Goal: Information Seeking & Learning: Check status

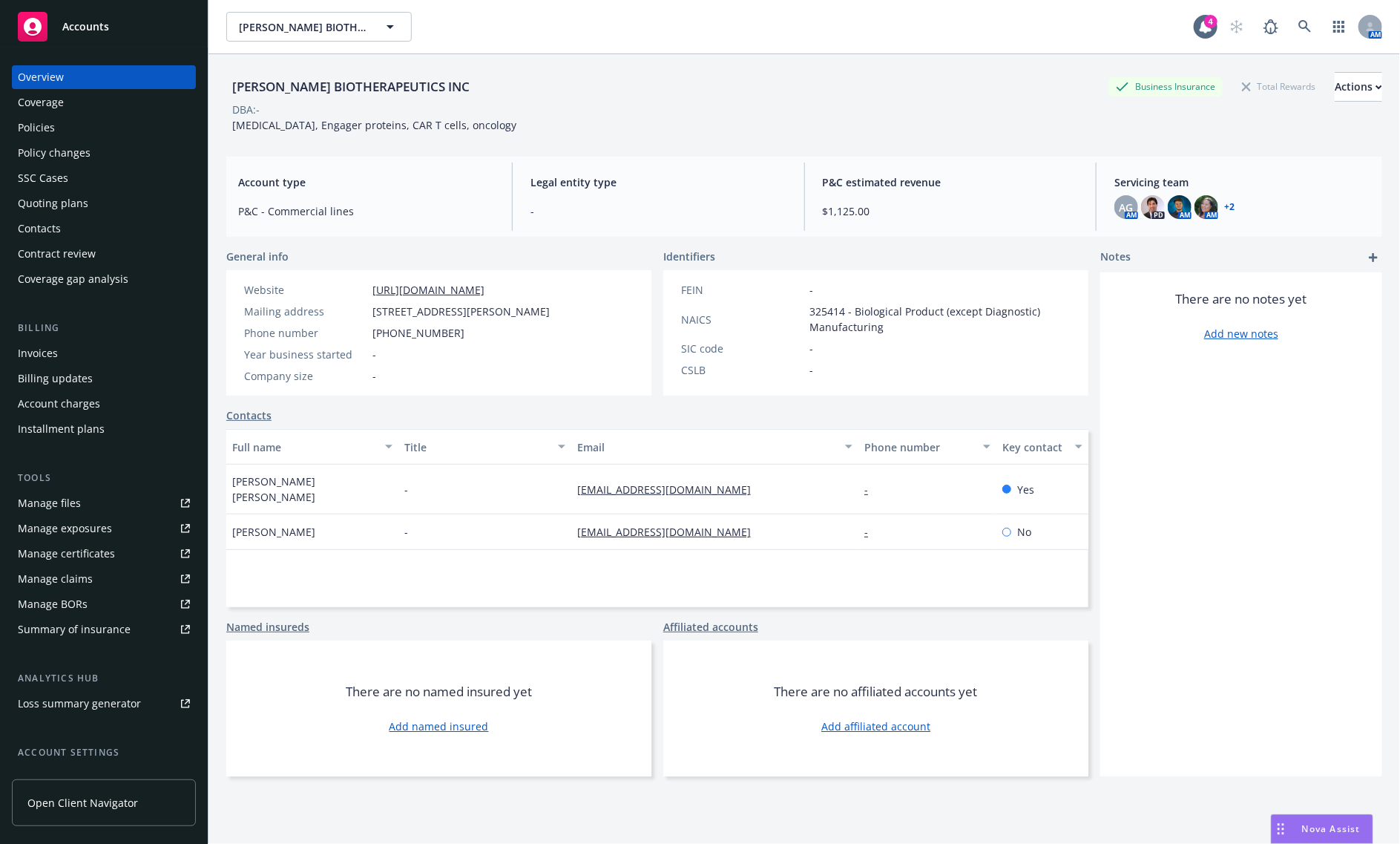
drag, startPoint x: 0, startPoint y: 0, endPoint x: 101, endPoint y: 46, distance: 111.0
click at [1341, 476] on div "There are no notes yet Add new notes" at bounding box center [1241, 524] width 282 height 504
click at [617, 109] on div "DBA: -" at bounding box center [804, 109] width 1156 height 15
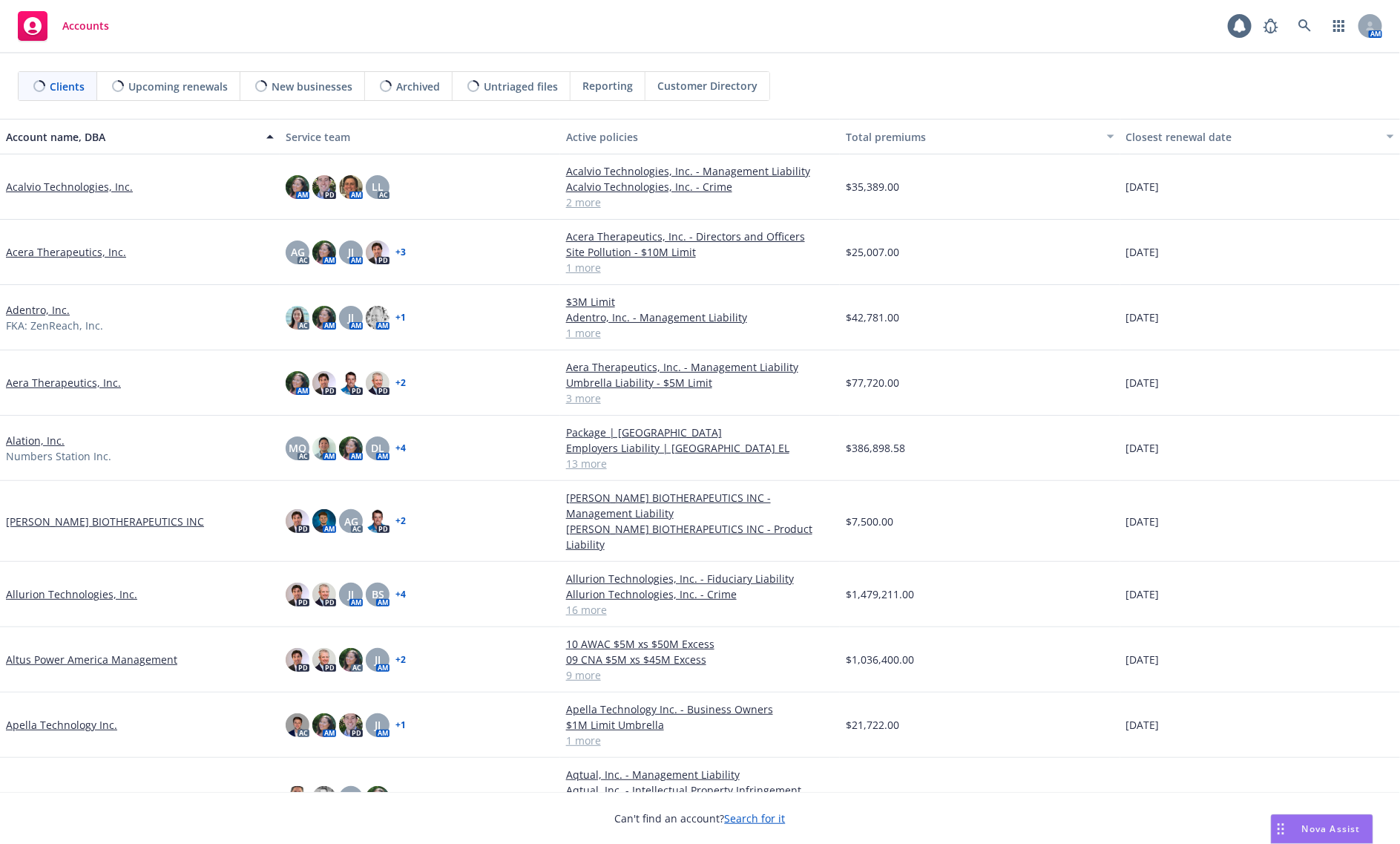
click at [1321, 28] on div "AM" at bounding box center [1319, 25] width 126 height 30
click at [1306, 30] on icon at bounding box center [1305, 26] width 14 height 14
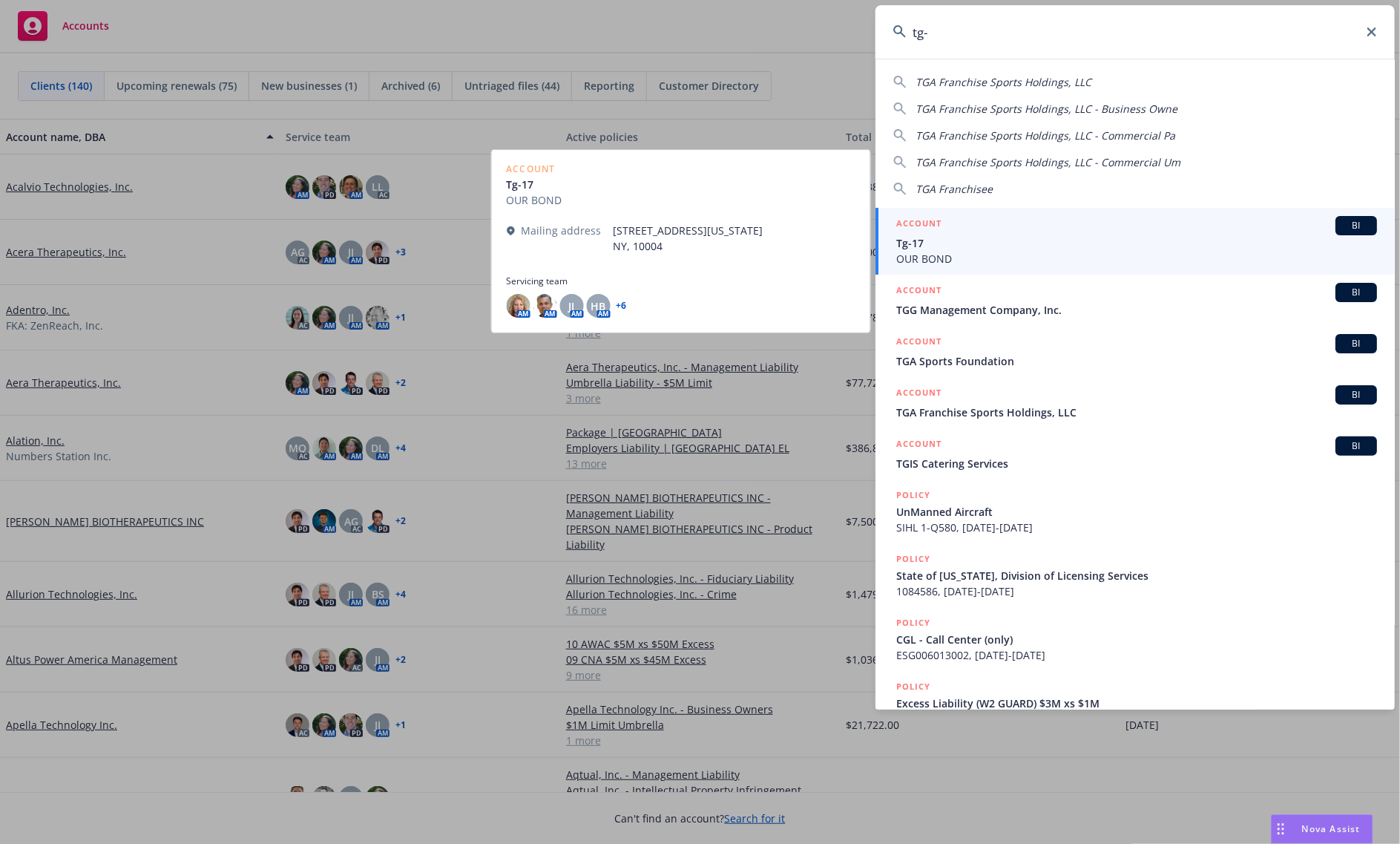
type input "tg-"
click at [1178, 237] on span "Tg-17" at bounding box center [1136, 242] width 481 height 15
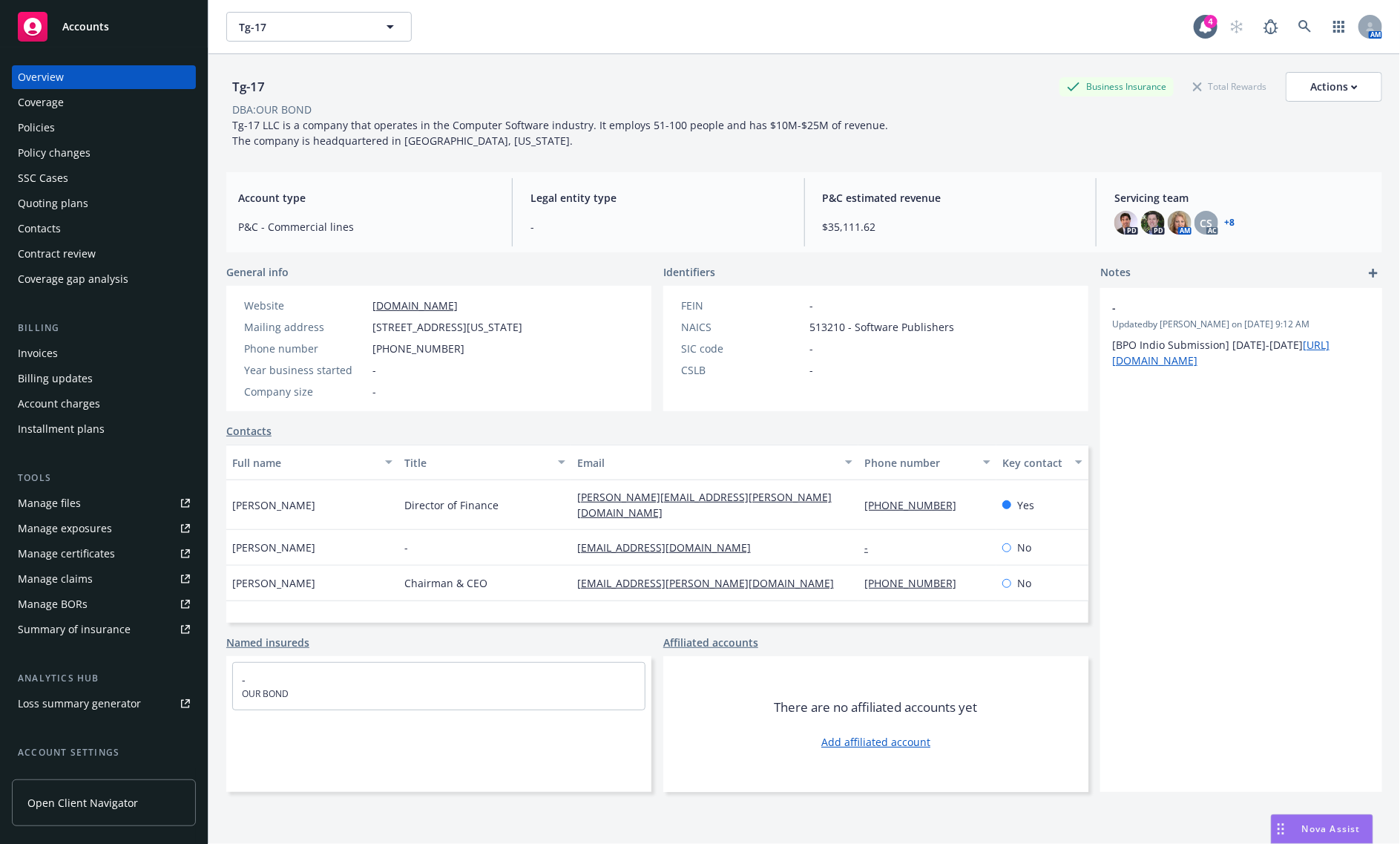
click at [1058, 115] on div "DBA: OUR BOND" at bounding box center [804, 109] width 1156 height 15
click at [79, 234] on div "Contacts" at bounding box center [104, 228] width 172 height 24
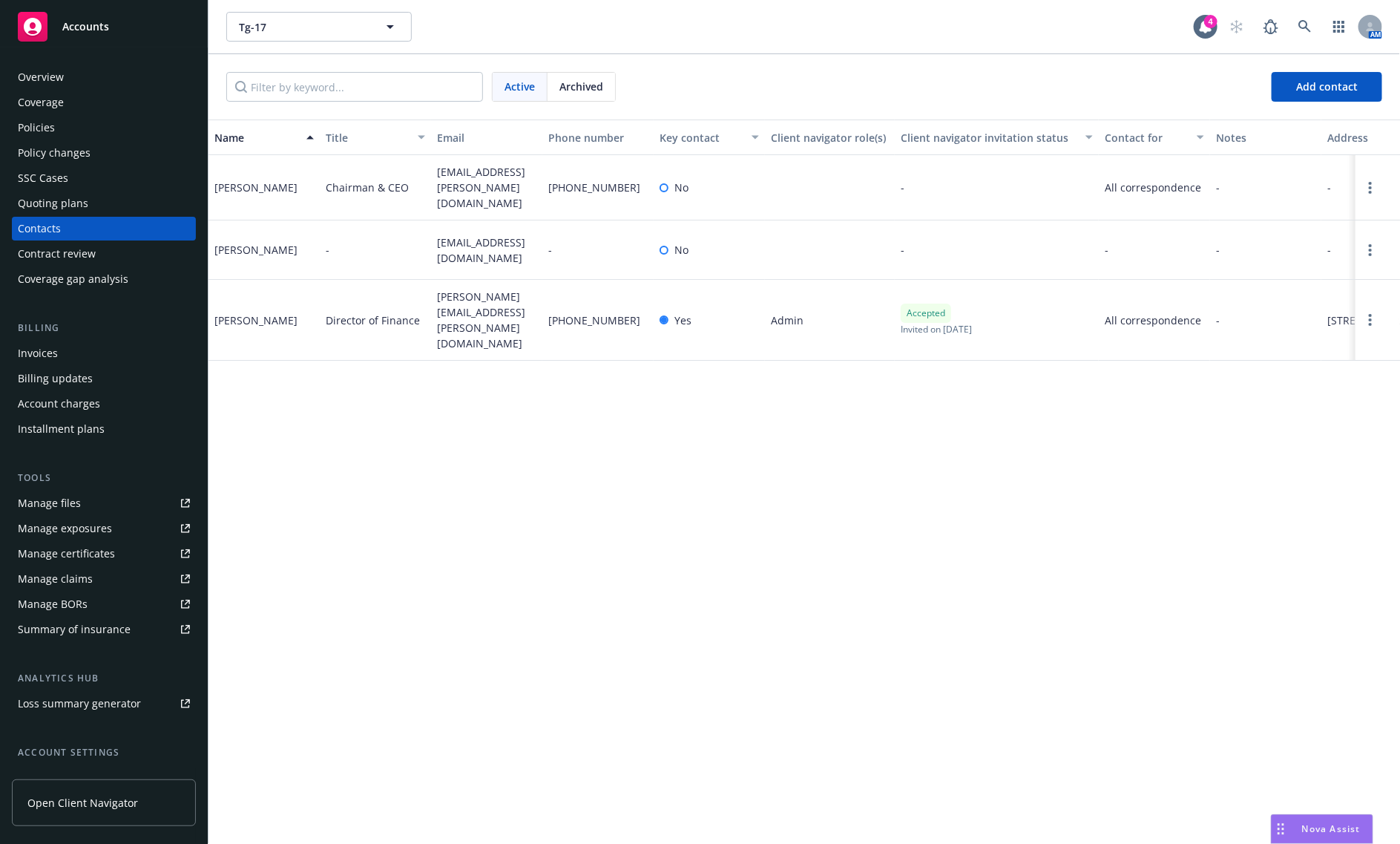
click at [492, 458] on div "Name Title Email Phone number Key contact Client navigator role(s) Client navig…" at bounding box center [804, 481] width 1192 height 724
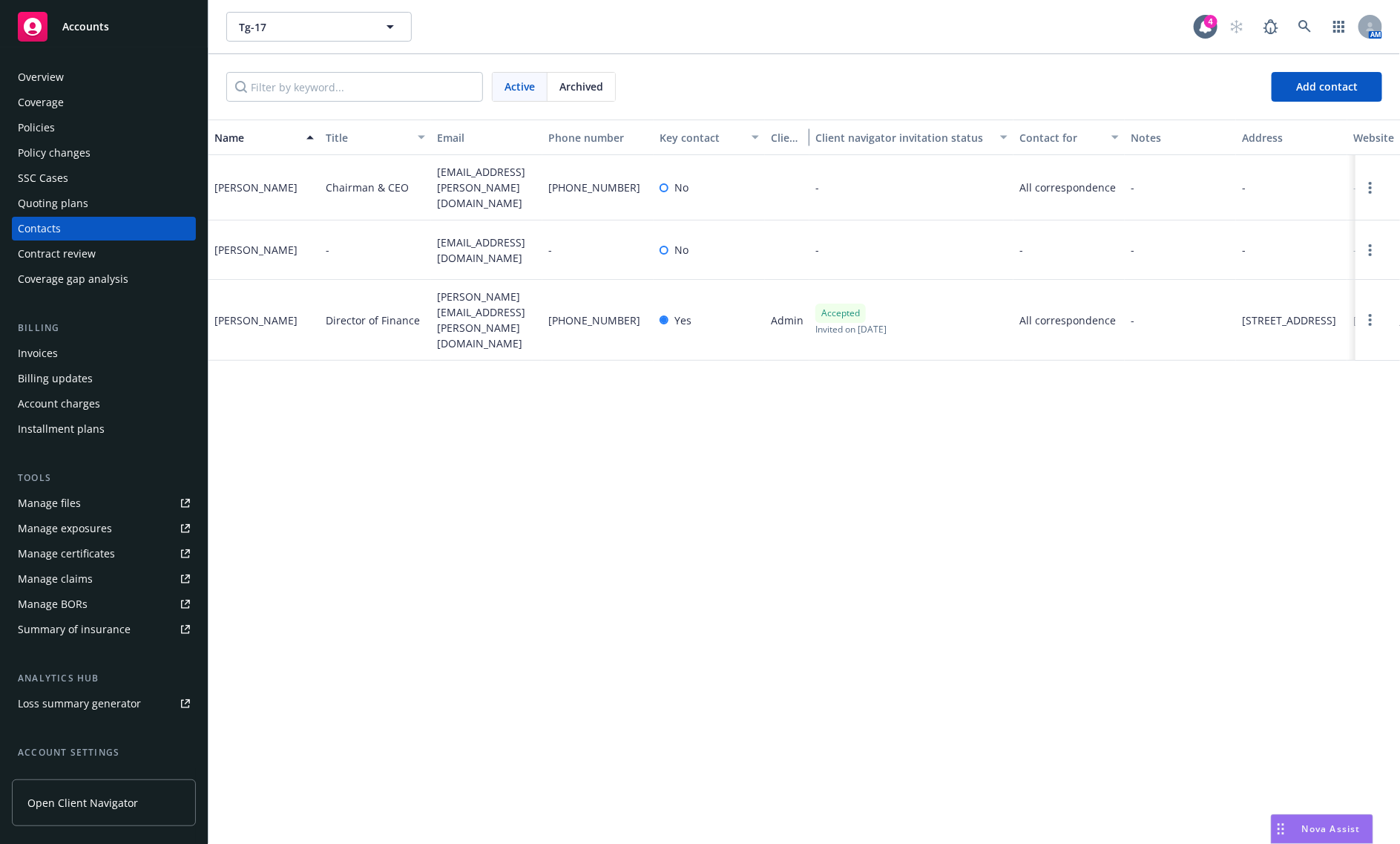
drag, startPoint x: 887, startPoint y: 137, endPoint x: 783, endPoint y: 137, distance: 104.0
click at [783, 137] on button "Client navigator role(s)" at bounding box center [787, 137] width 45 height 35
drag, startPoint x: 1115, startPoint y: 136, endPoint x: 942, endPoint y: 146, distance: 173.3
click at [942, 146] on div "Name Title Email Phone number Key contact Client navigator role(s) Client navig…" at bounding box center [804, 137] width 1192 height 35
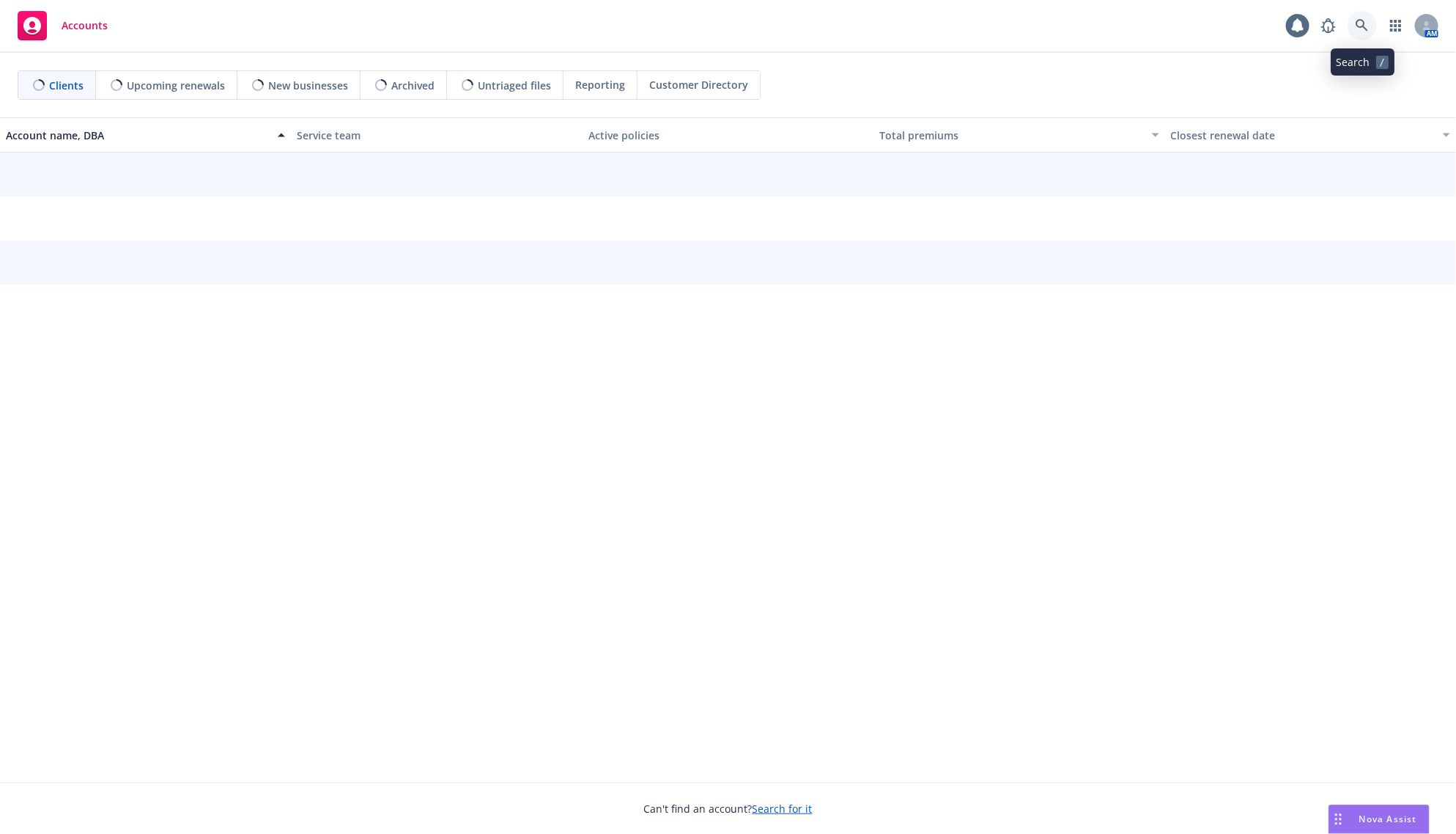
click at [1359, 15] on link at bounding box center [1362, 25] width 29 height 29
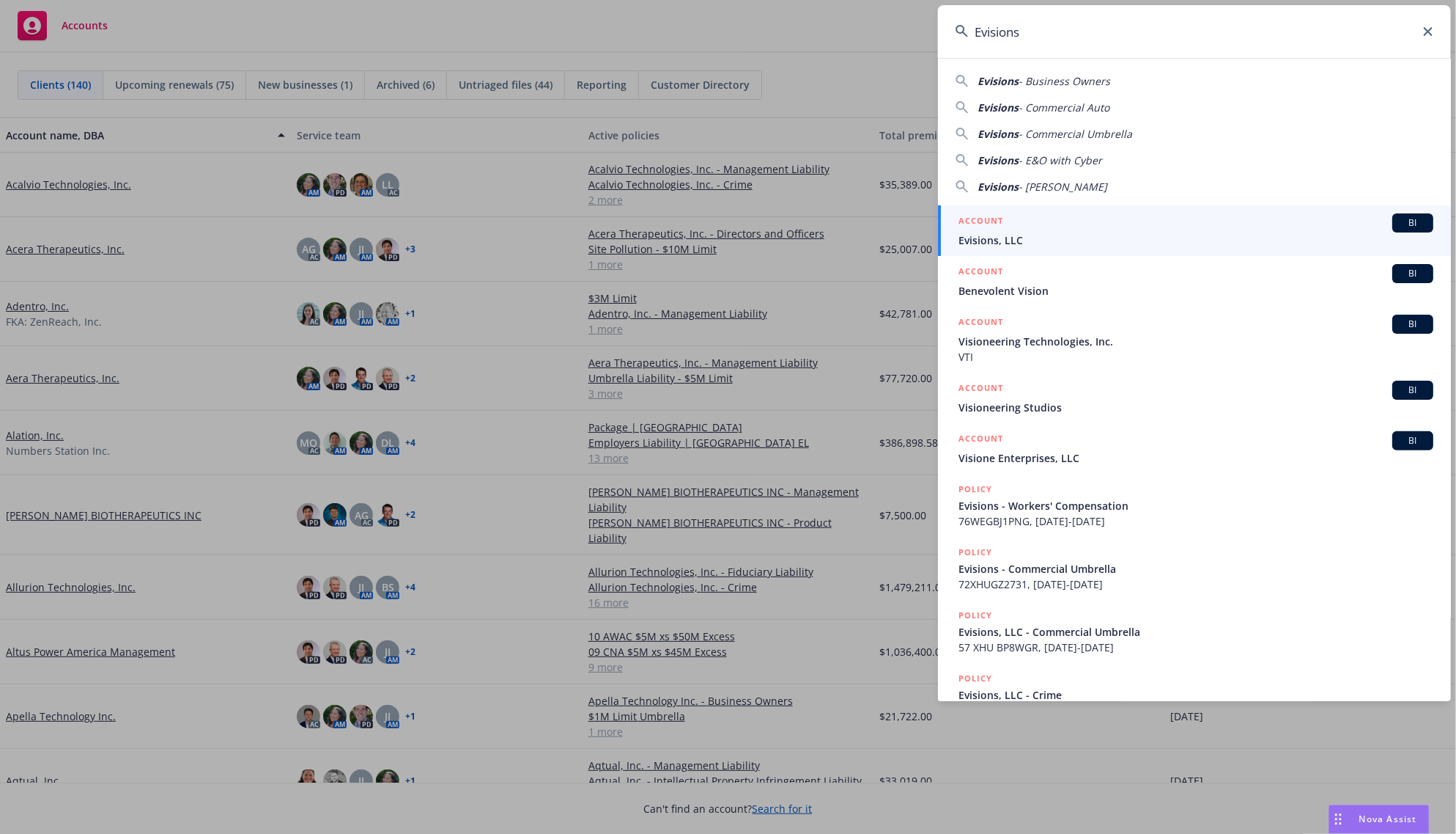
type input "Evisions"
click at [1005, 230] on div "ACCOUNT BI" at bounding box center [1196, 223] width 475 height 19
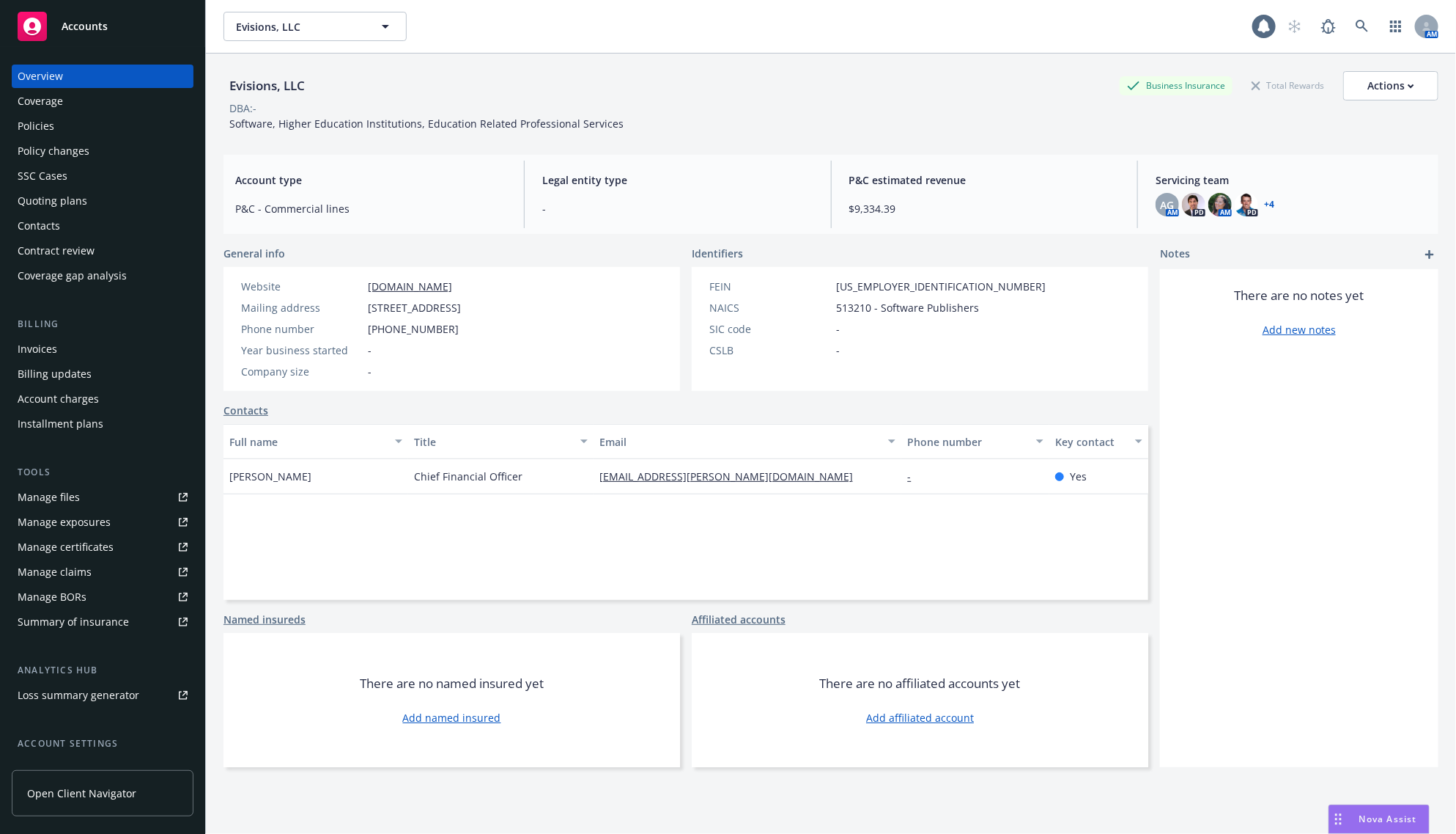
click at [43, 348] on div "Invoices" at bounding box center [37, 349] width 39 height 23
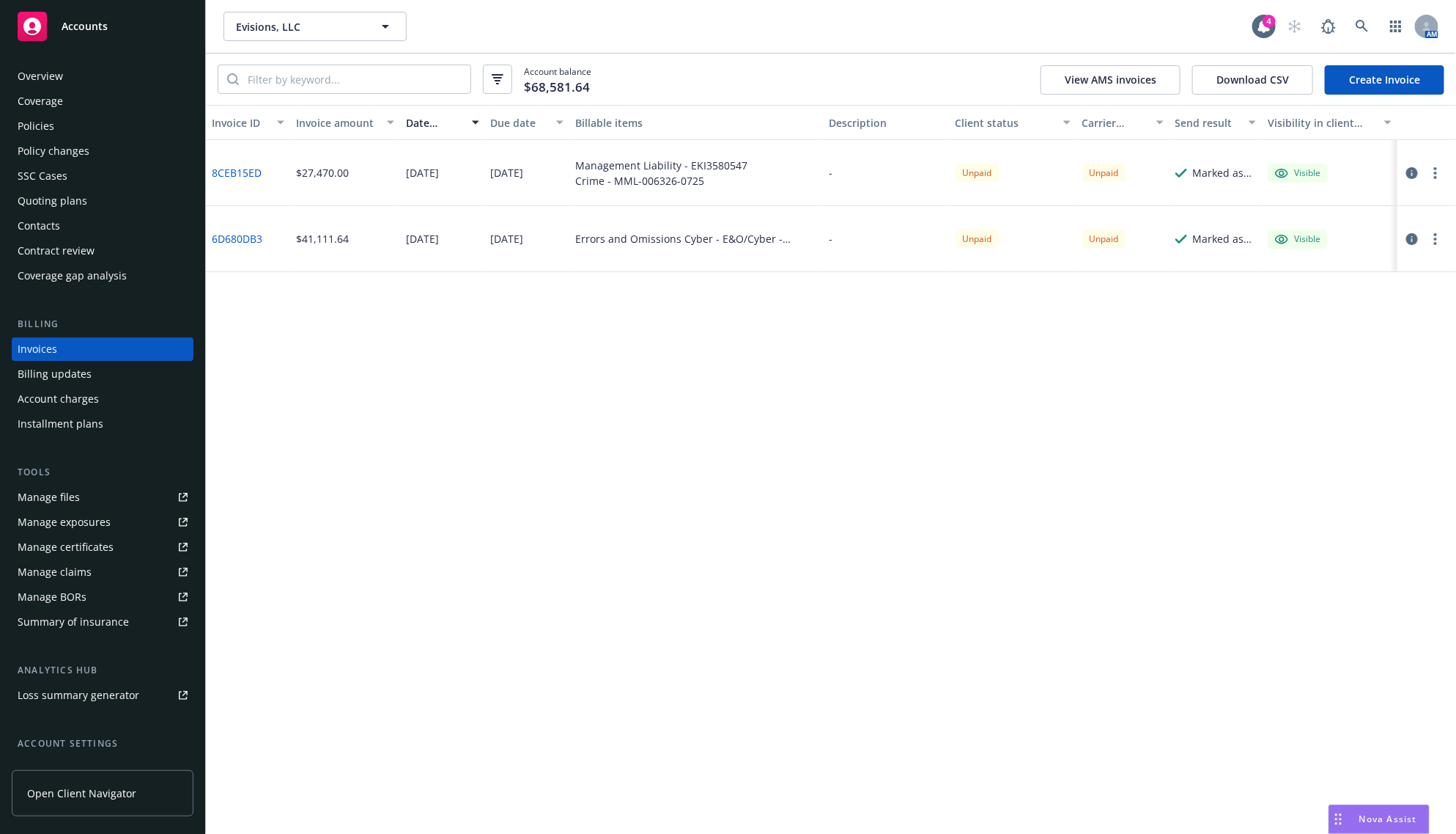
click at [671, 452] on div "Invoice ID Invoice amount Date issued Due date Billable items Description Clien…" at bounding box center [831, 469] width 1250 height 729
click at [343, 392] on div "Invoice ID Invoice amount Date issued Due date Billable items Description Clien…" at bounding box center [831, 469] width 1250 height 729
click at [78, 228] on div "Contacts" at bounding box center [103, 225] width 170 height 23
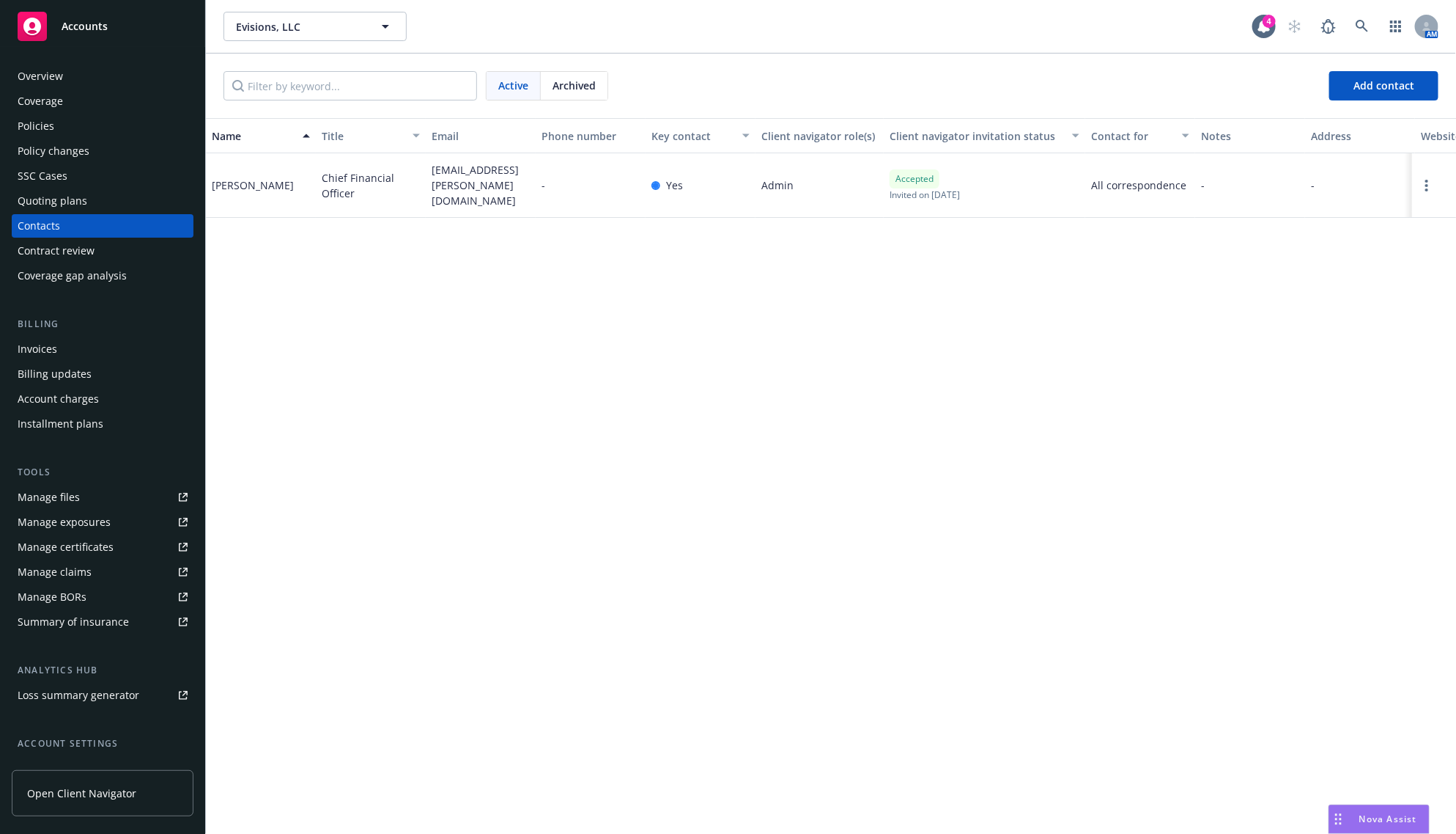
click at [59, 129] on div "Policies" at bounding box center [103, 126] width 170 height 23
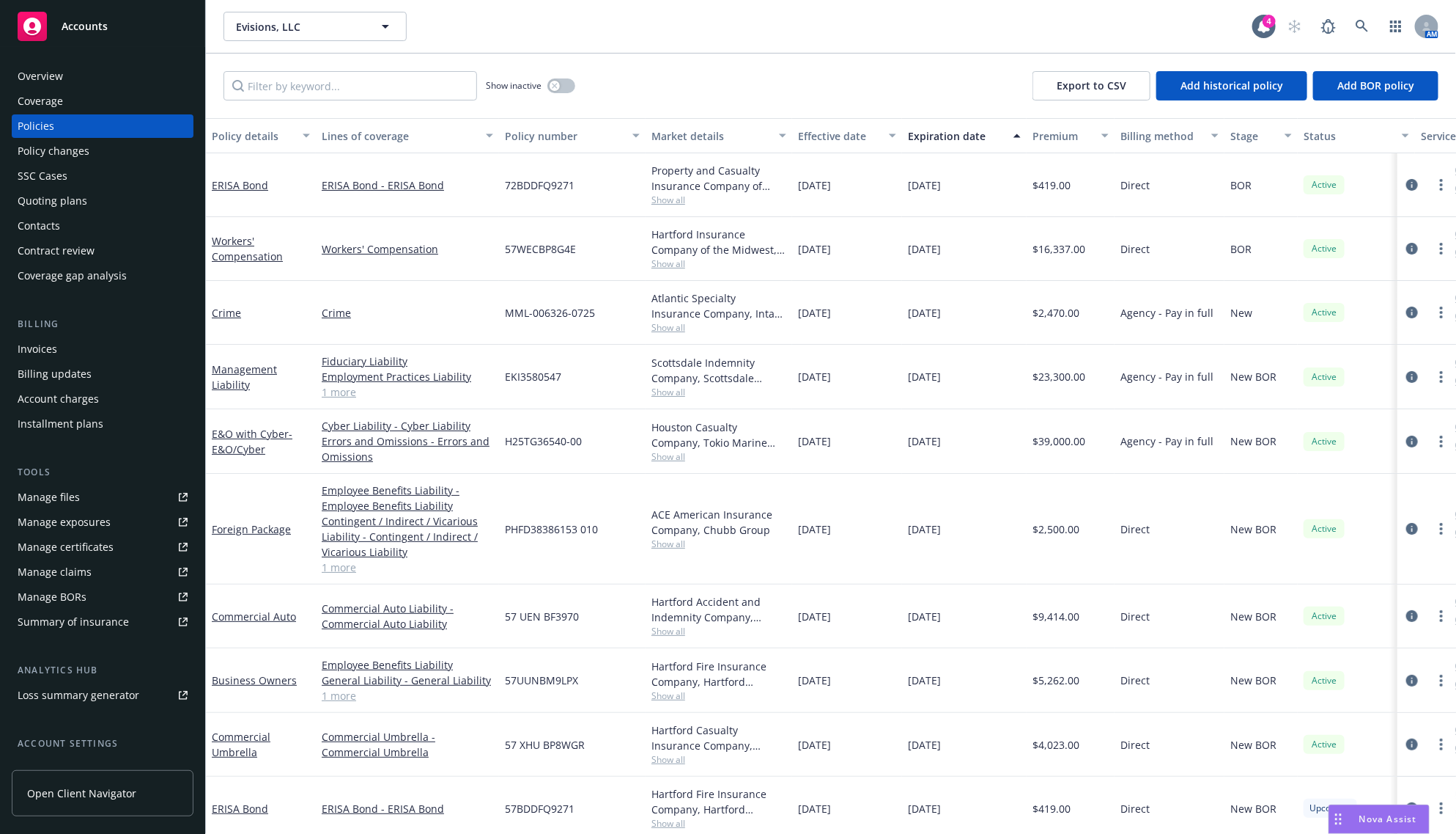
click at [64, 341] on div "Invoices" at bounding box center [103, 349] width 170 height 23
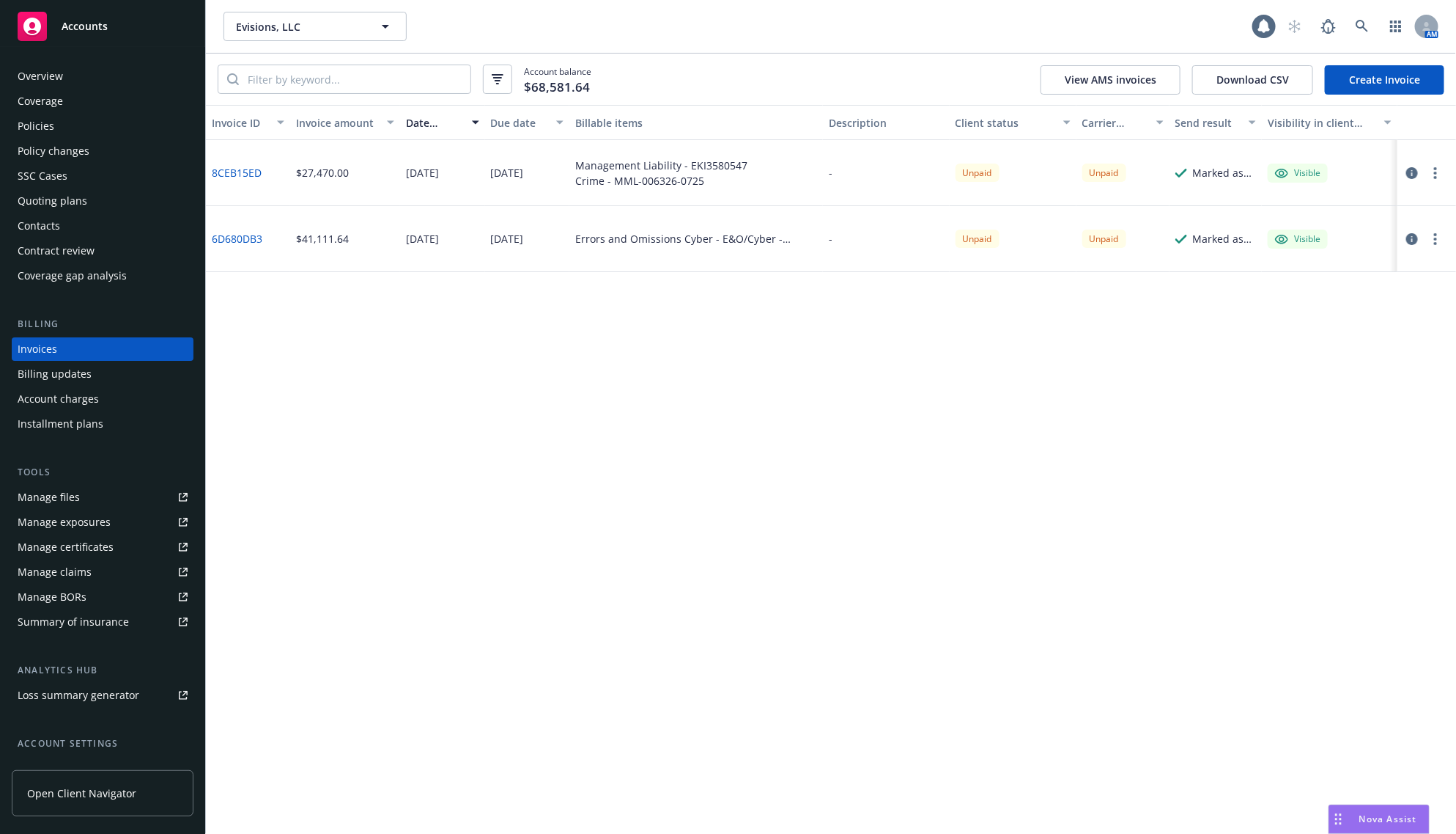
click at [1062, 453] on div "Invoice ID Invoice amount Date issued Due date Billable items Description Clien…" at bounding box center [831, 469] width 1250 height 729
